Goal: Information Seeking & Learning: Learn about a topic

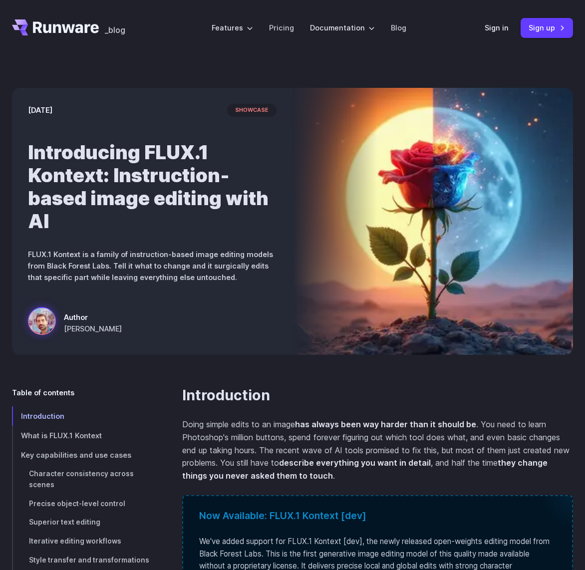
click at [350, 439] on p "Doing simple edits to an image has always been way harder than it should be . Y…" at bounding box center [377, 450] width 391 height 64
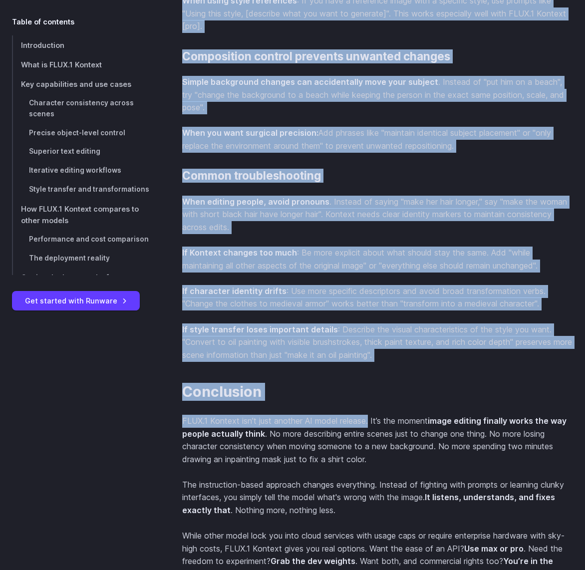
scroll to position [9618, 0]
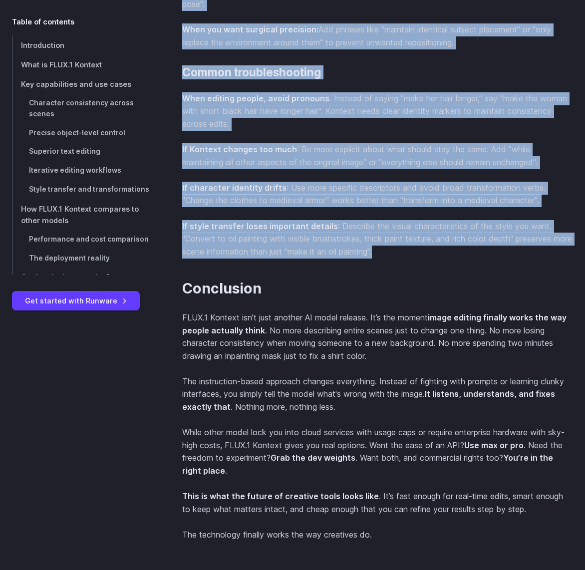
drag, startPoint x: 179, startPoint y: 178, endPoint x: 417, endPoint y: 252, distance: 249.8
copy section "Getting the best results from instruction-based editing FLUX.1 Kontext thinks d…"
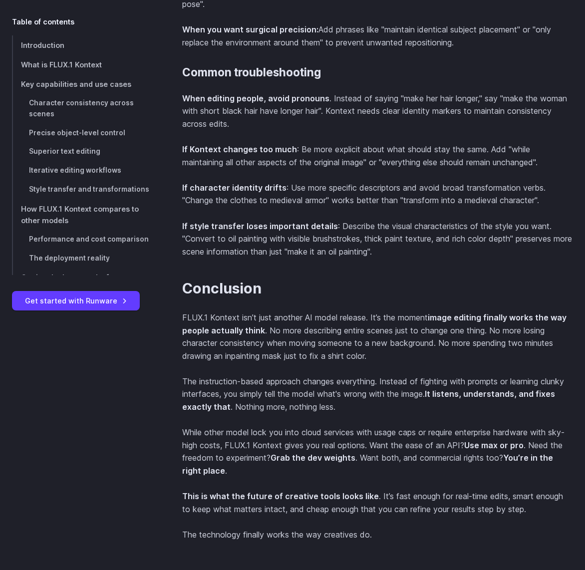
click at [434, 280] on h2 "Conclusion" at bounding box center [377, 288] width 391 height 17
click at [426, 313] on p "FLUX.1 Kontext isn’t just another AI model release. It’s the moment image editi…" at bounding box center [377, 337] width 391 height 51
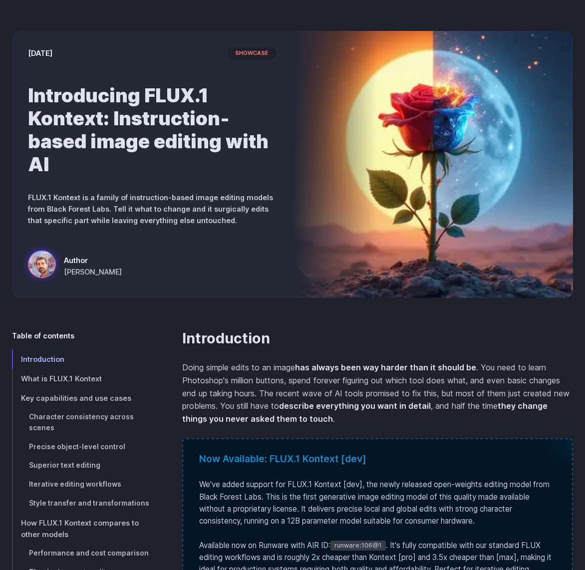
scroll to position [0, 0]
